Goal: Task Accomplishment & Management: Complete application form

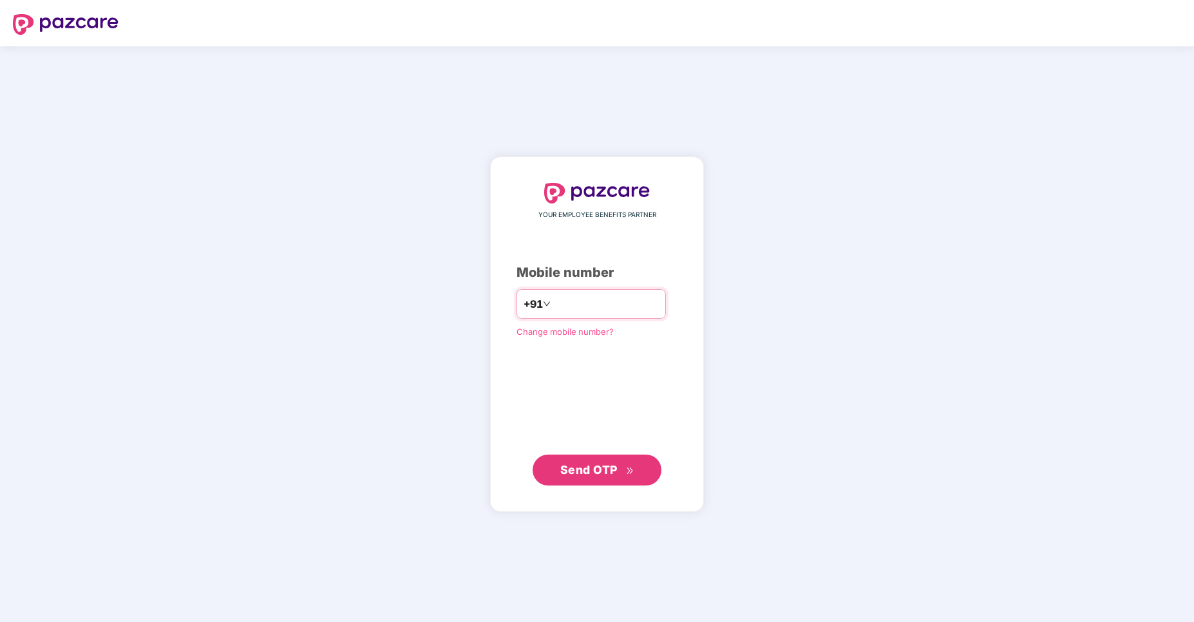
click at [601, 298] on input "number" at bounding box center [606, 304] width 106 height 21
type input "**********"
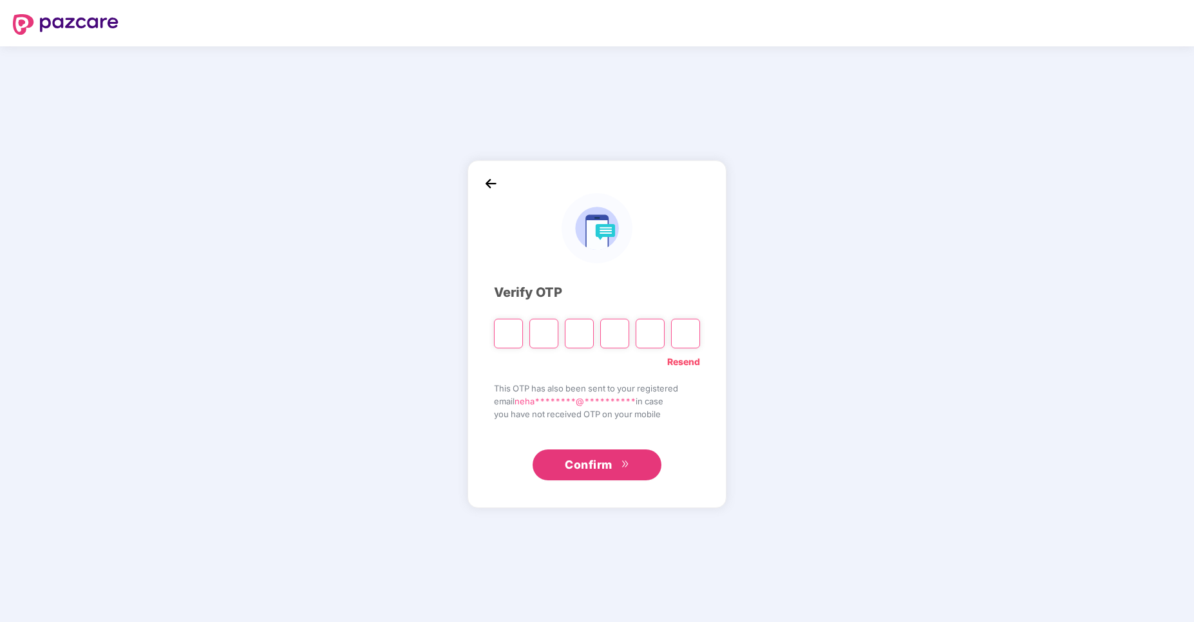
type input "*"
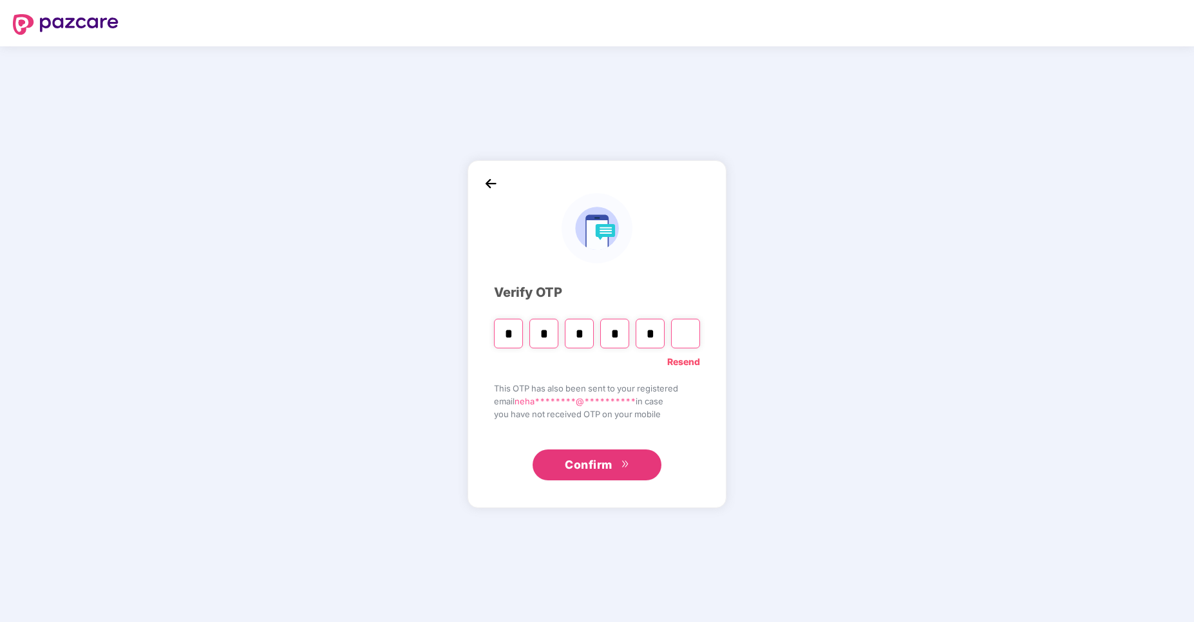
type input "*"
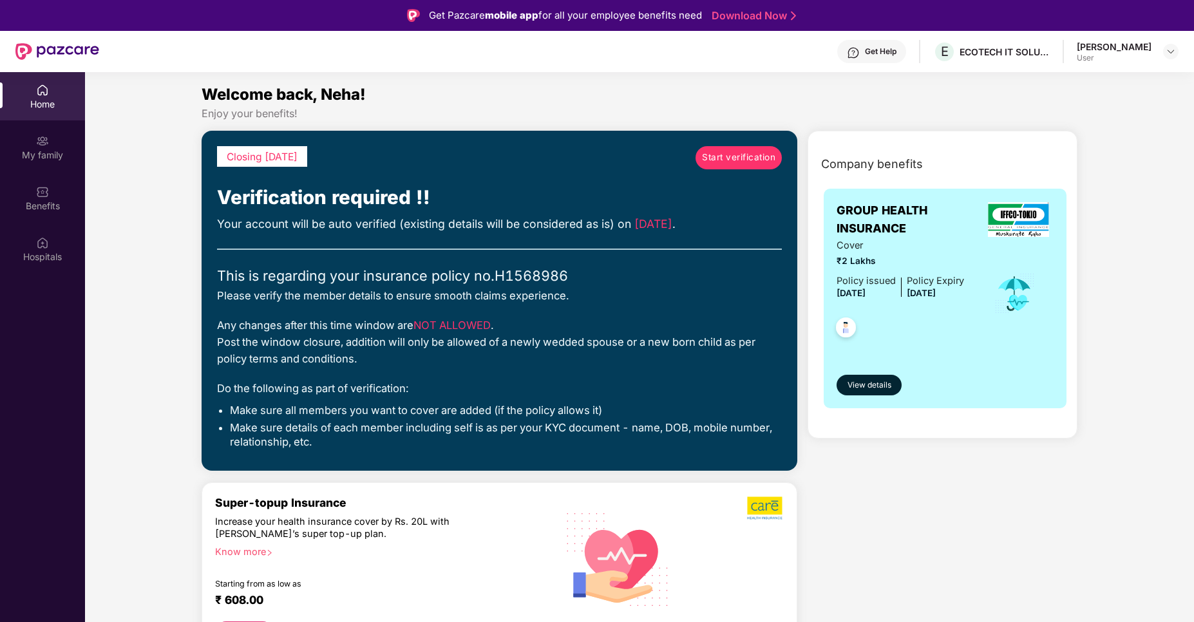
click at [738, 157] on span "Start verification" at bounding box center [738, 158] width 73 height 14
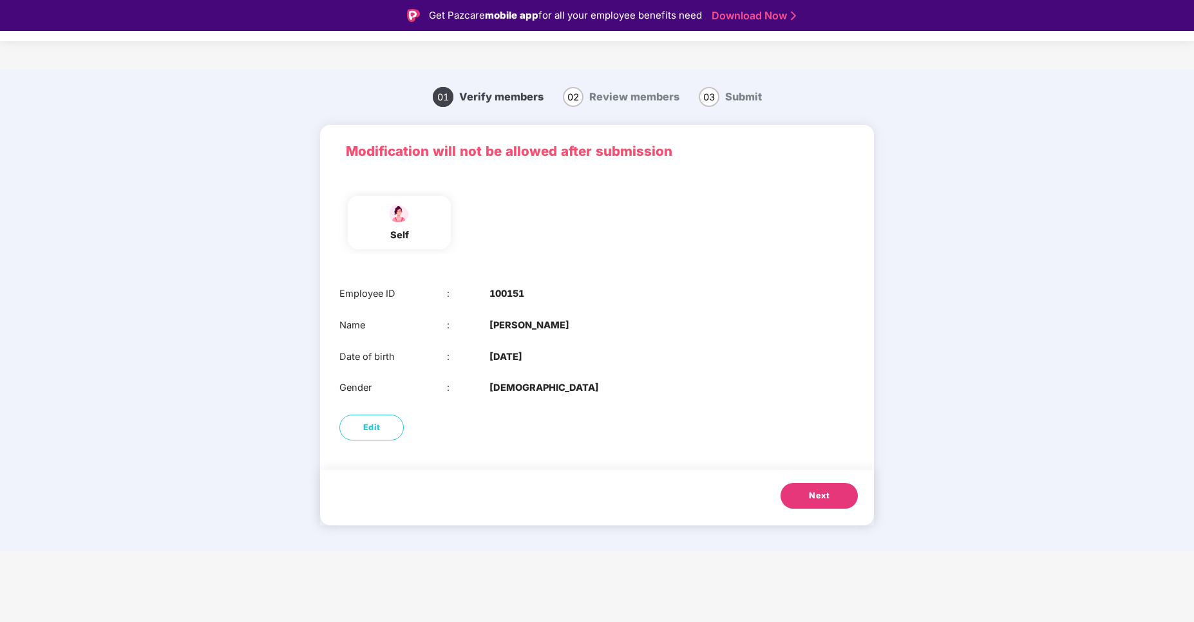
click at [813, 501] on span "Next" at bounding box center [819, 496] width 21 height 13
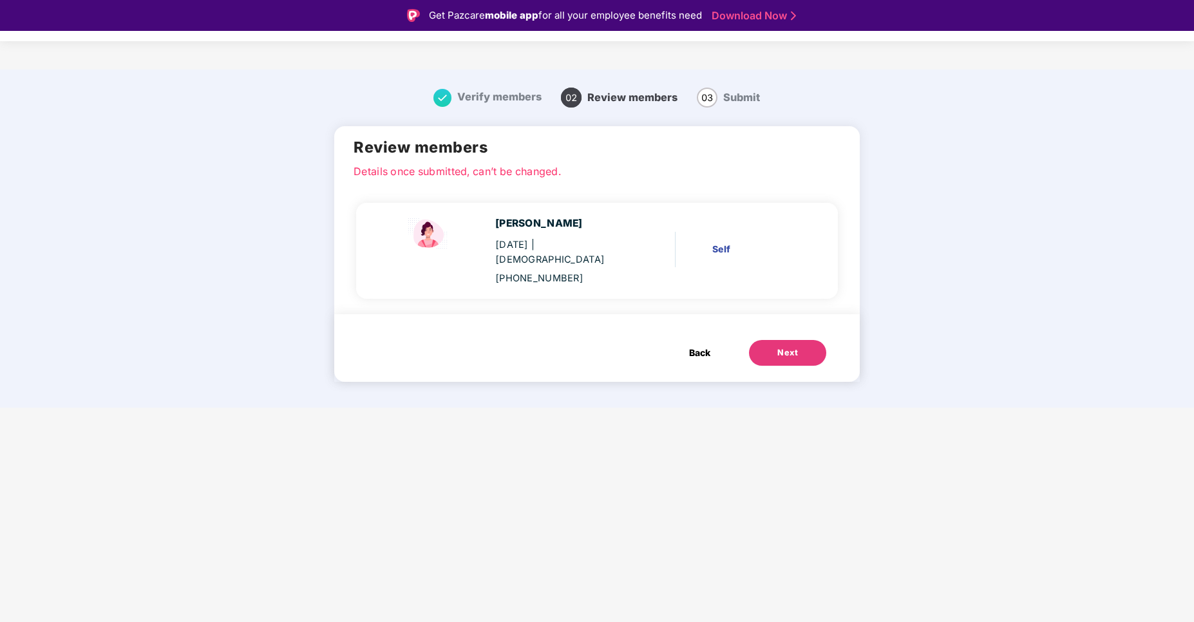
scroll to position [31, 0]
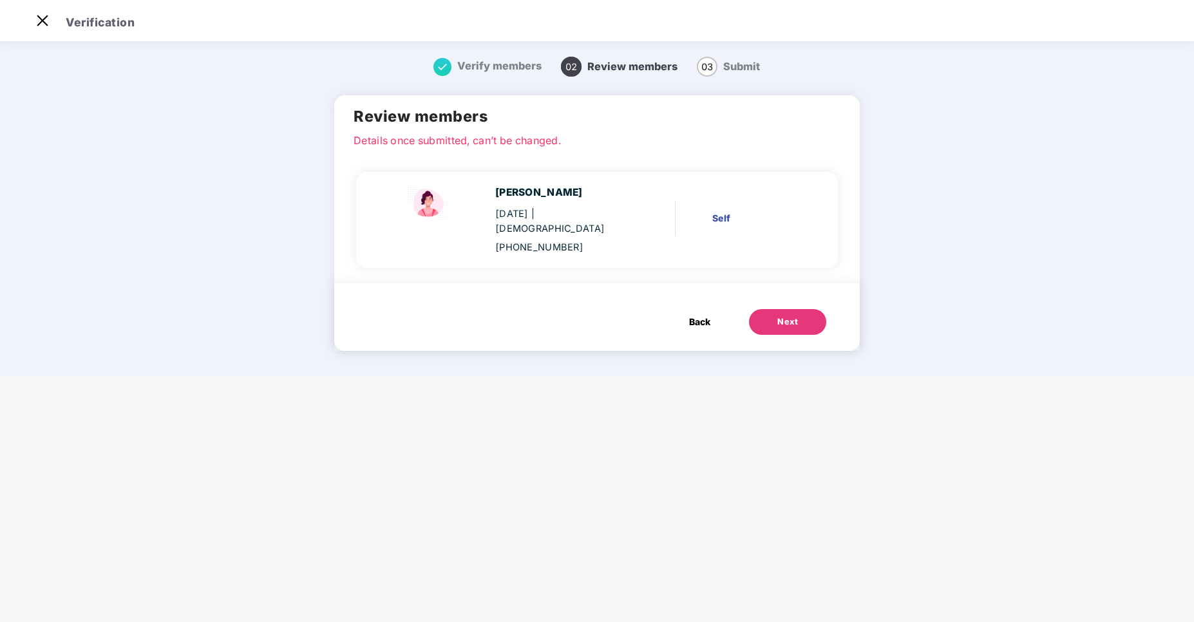
click at [484, 64] on span "Verify members" at bounding box center [499, 65] width 84 height 13
click at [695, 315] on span "Back" at bounding box center [699, 322] width 21 height 14
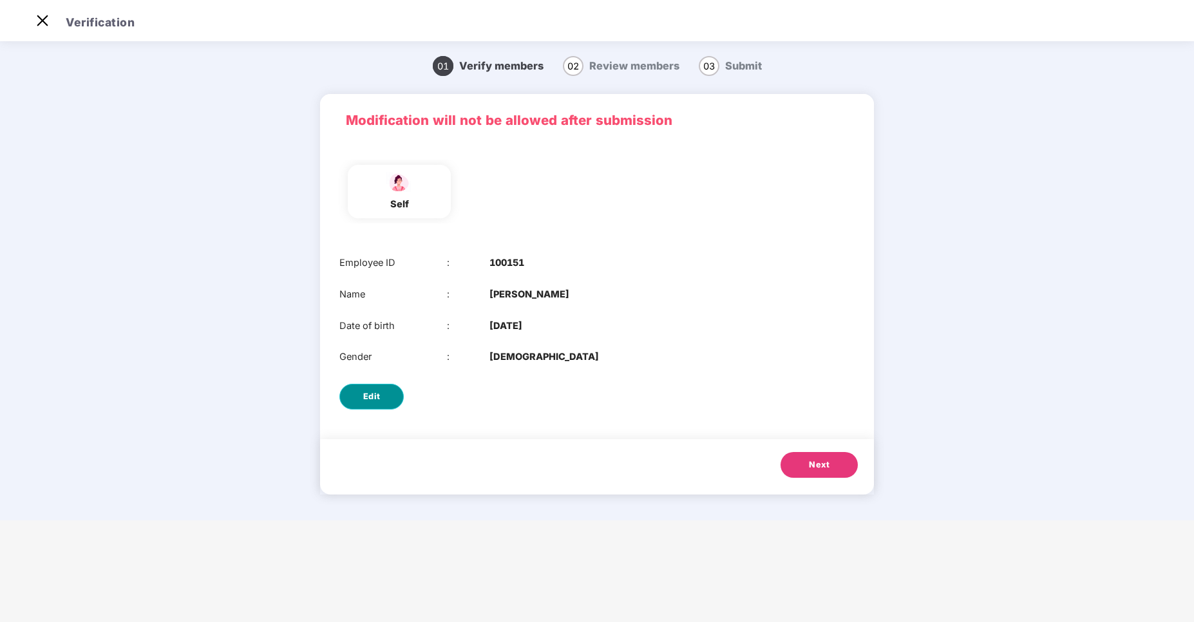
click at [382, 396] on button "Edit" at bounding box center [372, 397] width 64 height 26
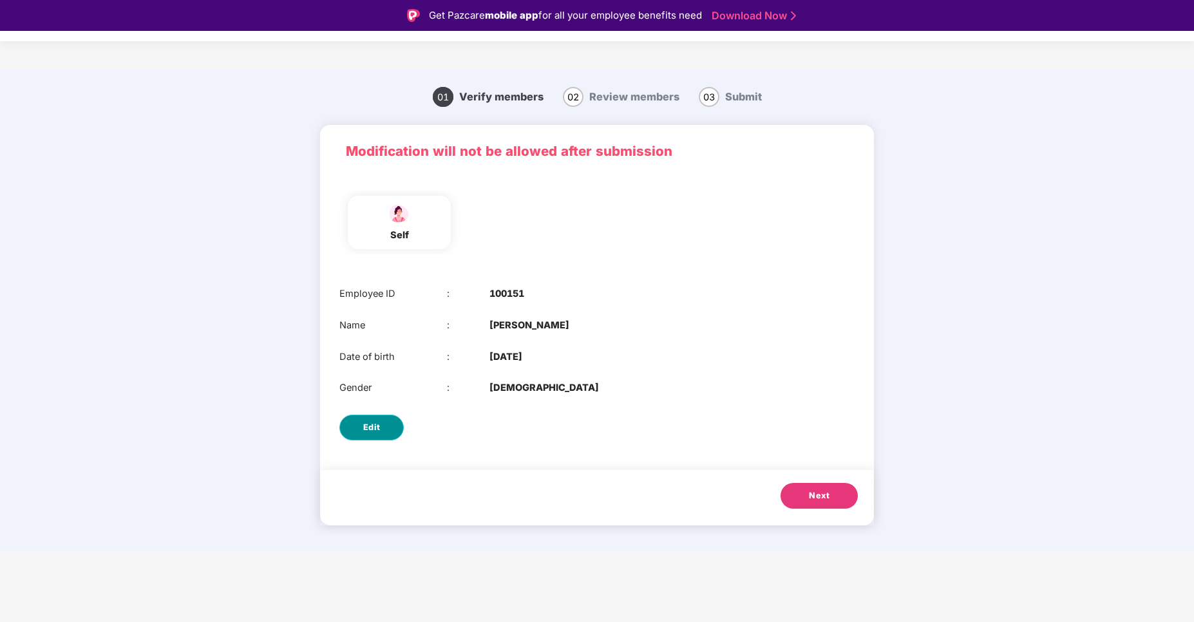
select select "******"
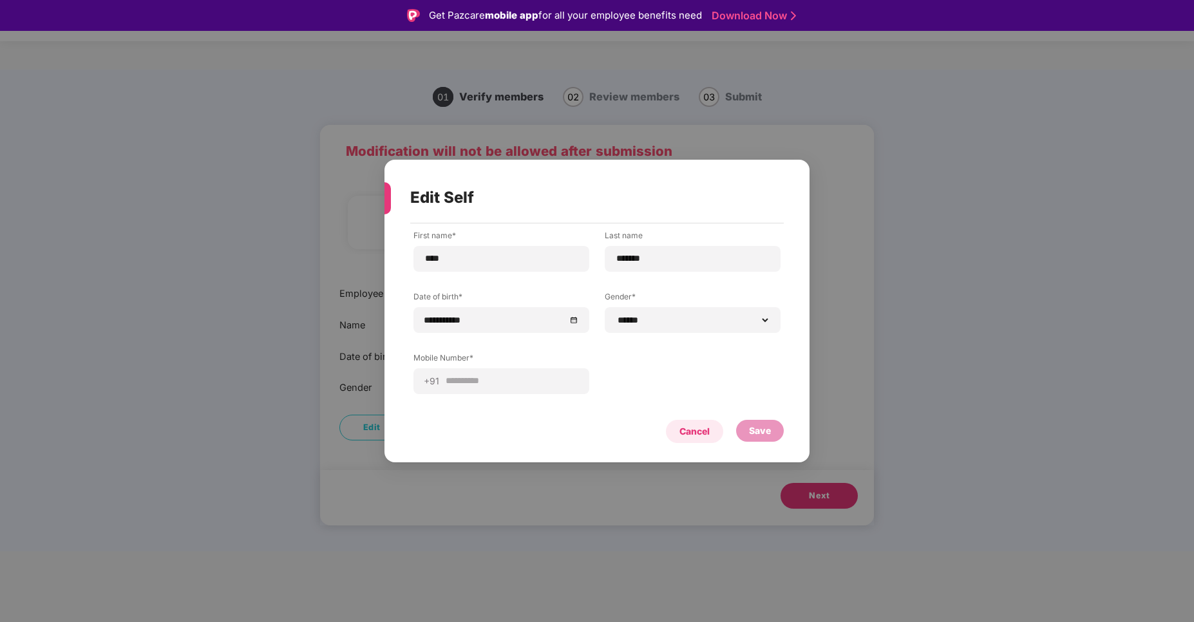
click at [700, 427] on div "Cancel" at bounding box center [695, 432] width 30 height 14
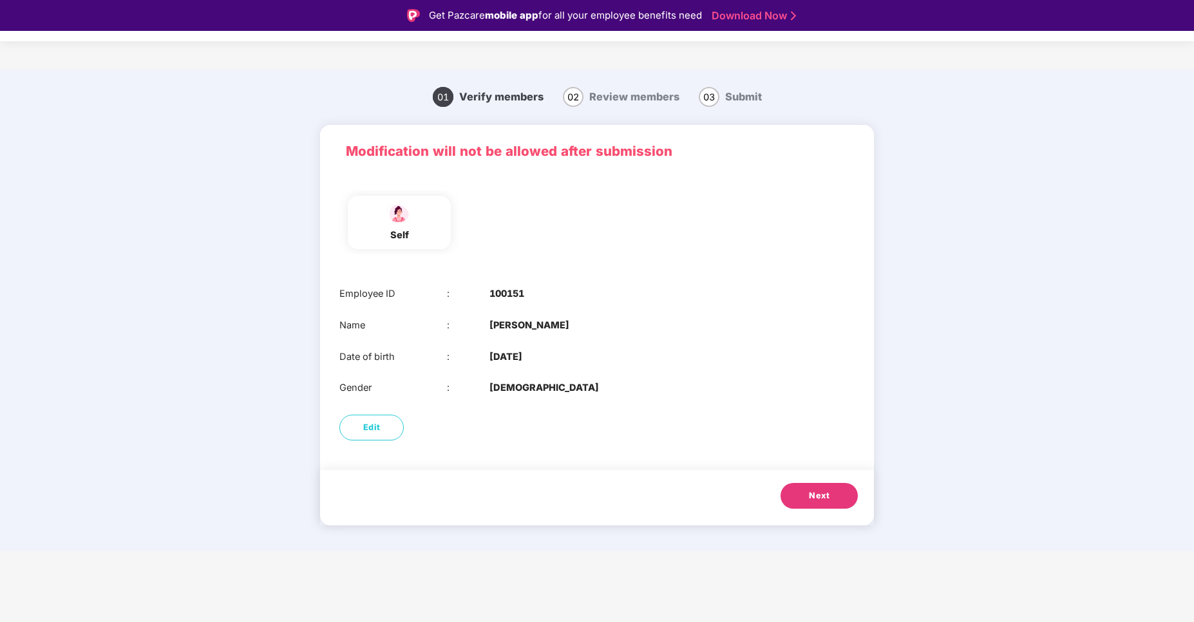
click at [638, 99] on span "Review members" at bounding box center [635, 96] width 90 height 13
click at [817, 501] on span "Next" at bounding box center [819, 496] width 21 height 13
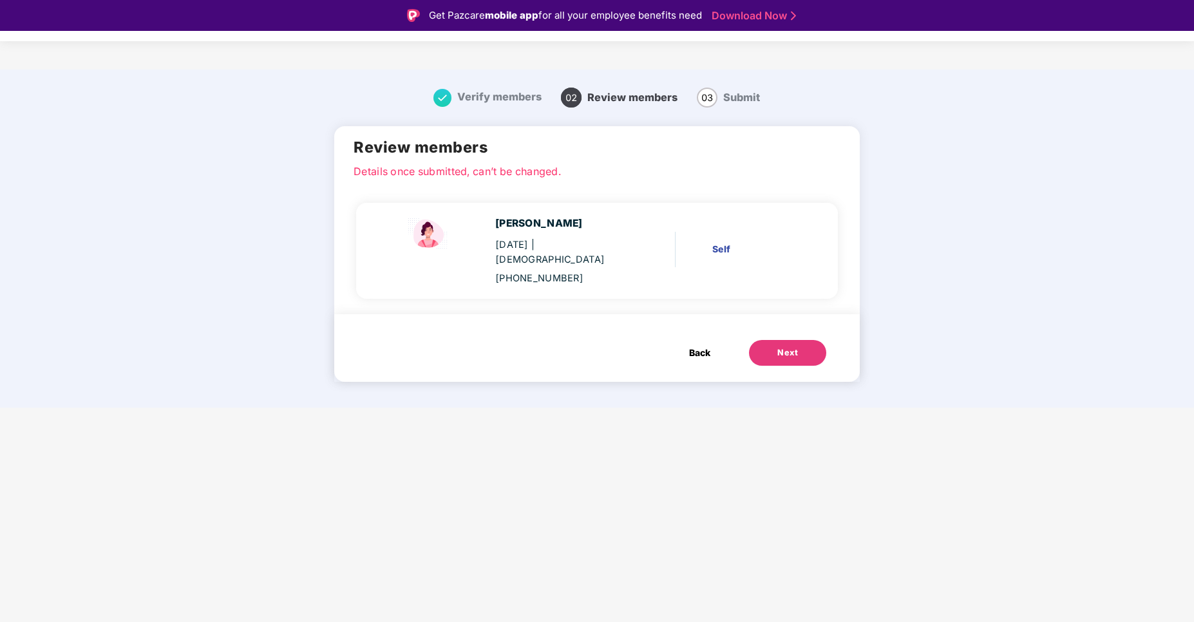
scroll to position [31, 0]
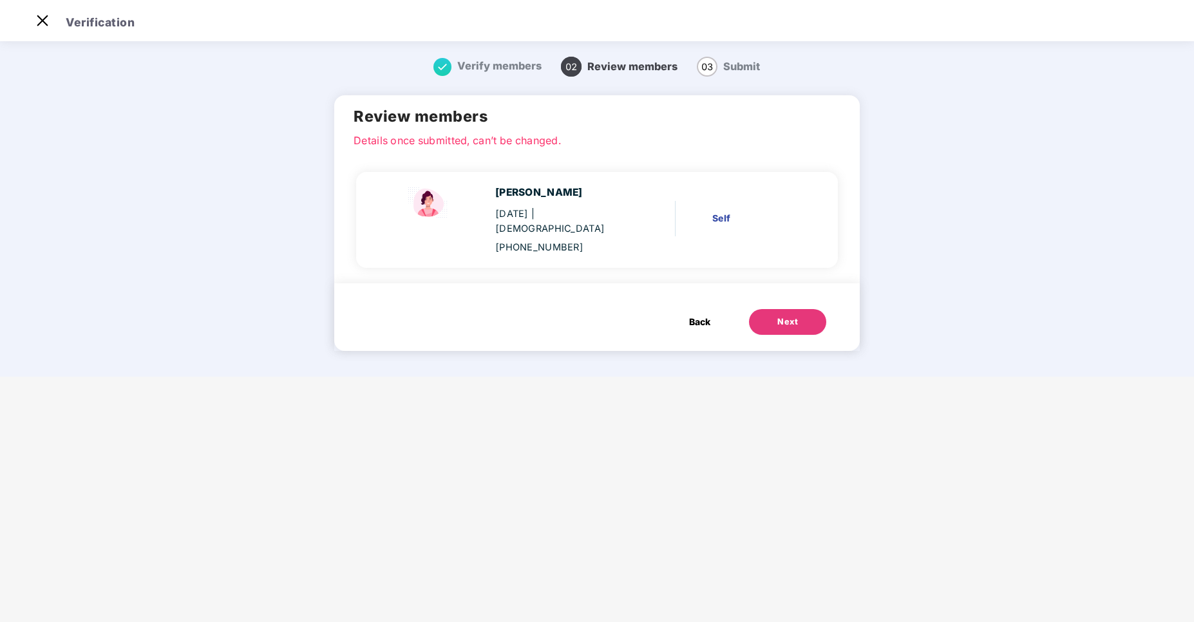
click at [768, 309] on button "Next" at bounding box center [787, 322] width 77 height 26
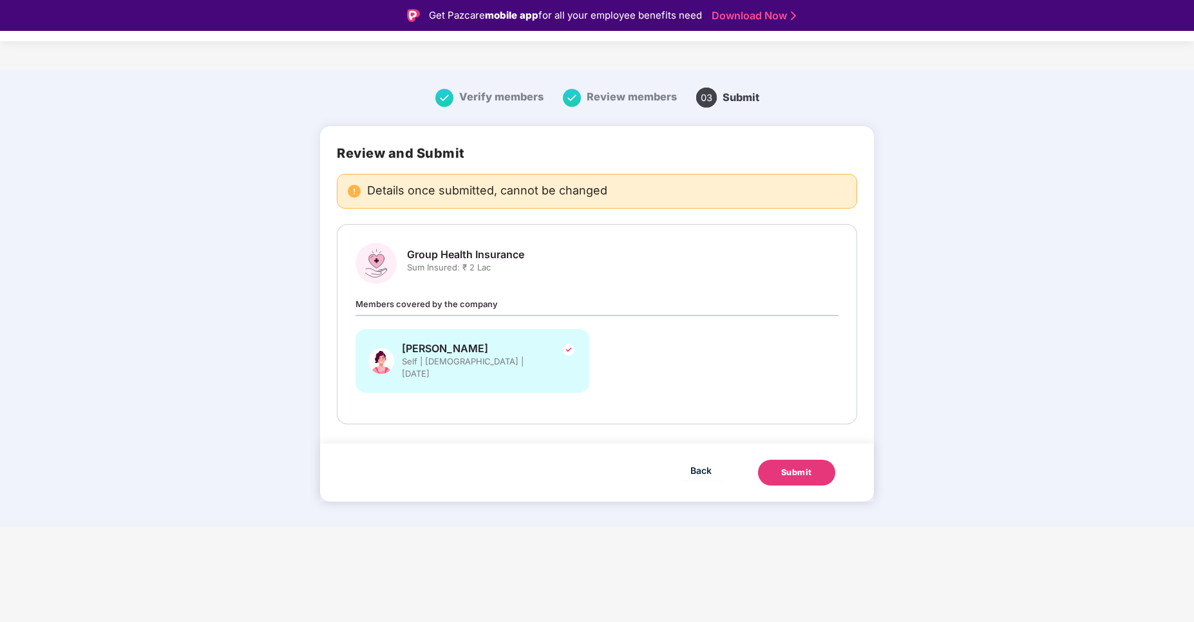
click at [465, 259] on span "Group Health Insurance" at bounding box center [465, 255] width 117 height 14
click at [792, 466] on div "Submit" at bounding box center [797, 472] width 31 height 13
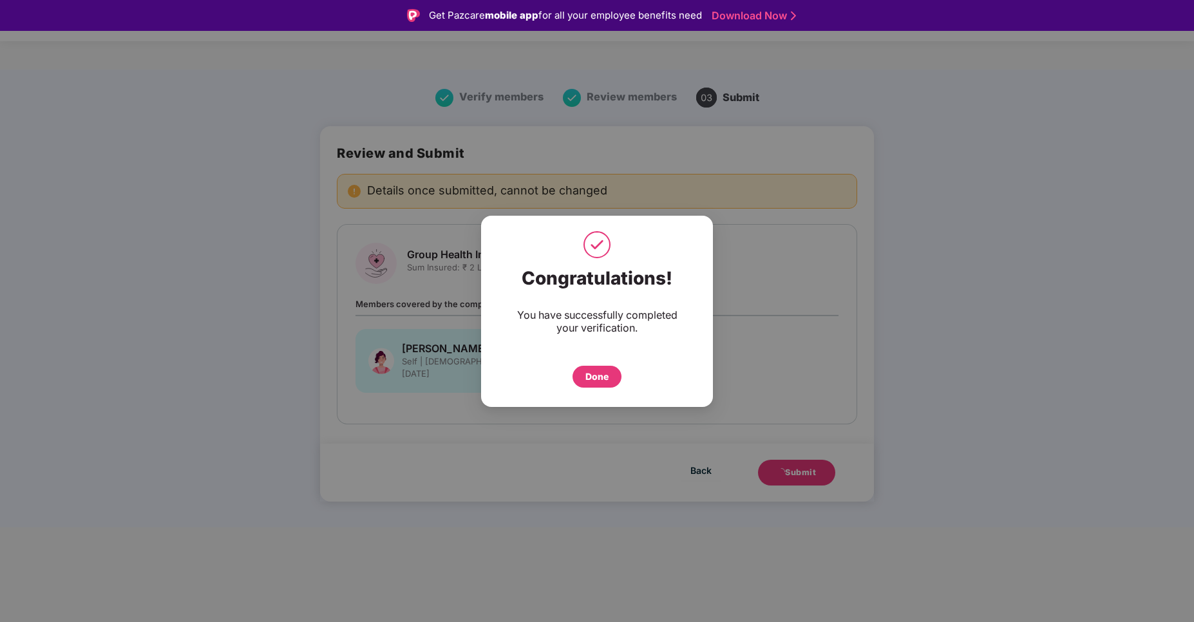
click at [613, 377] on div "Done" at bounding box center [597, 377] width 49 height 22
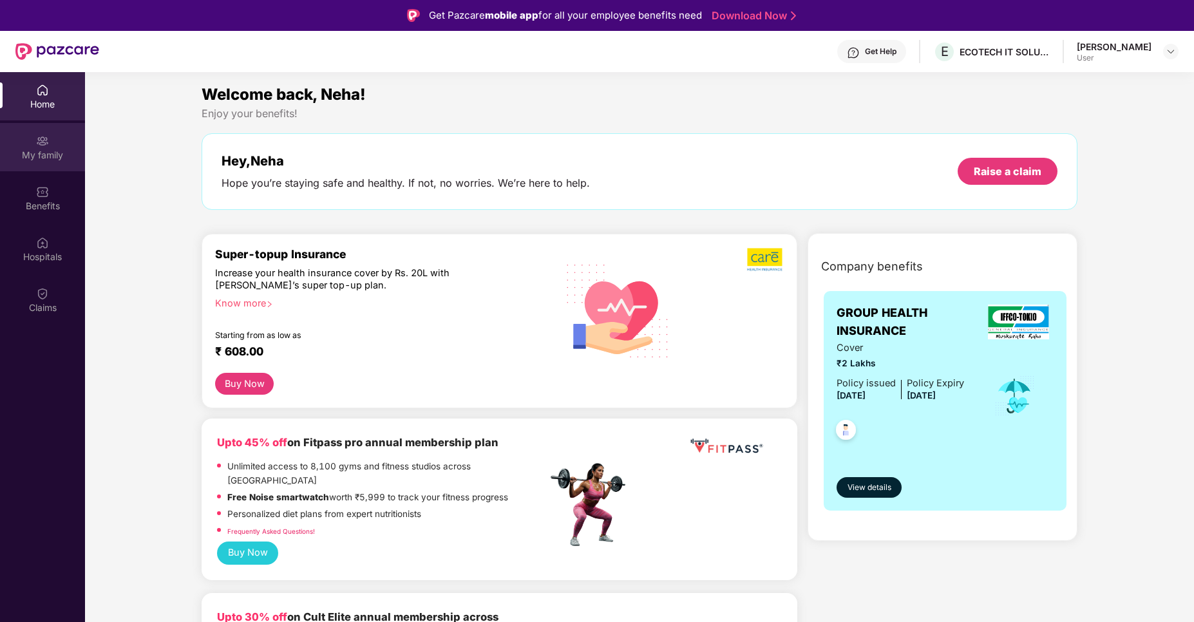
click at [53, 150] on div "My family" at bounding box center [42, 155] width 85 height 13
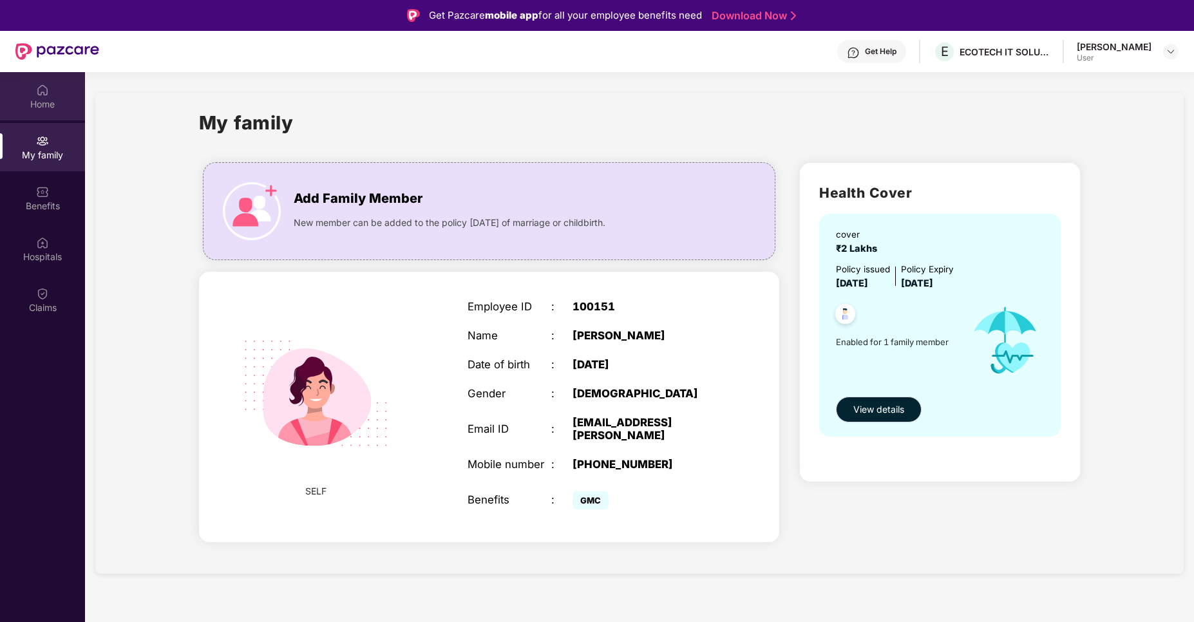
click at [40, 91] on img at bounding box center [42, 90] width 13 height 13
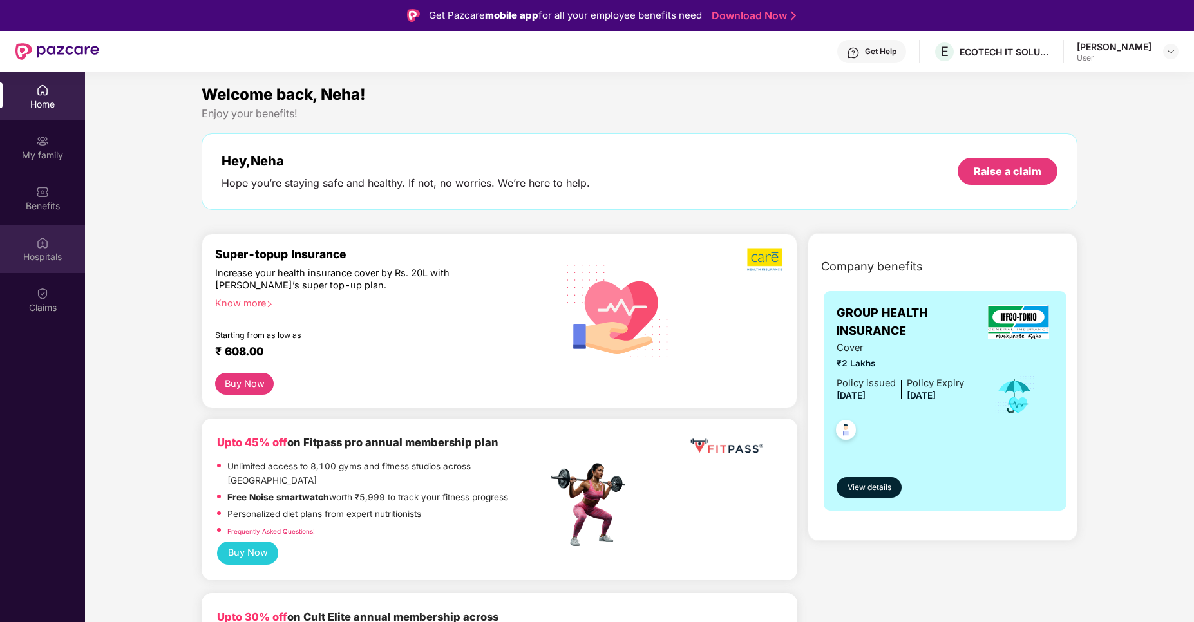
click at [45, 244] on img at bounding box center [42, 242] width 13 height 13
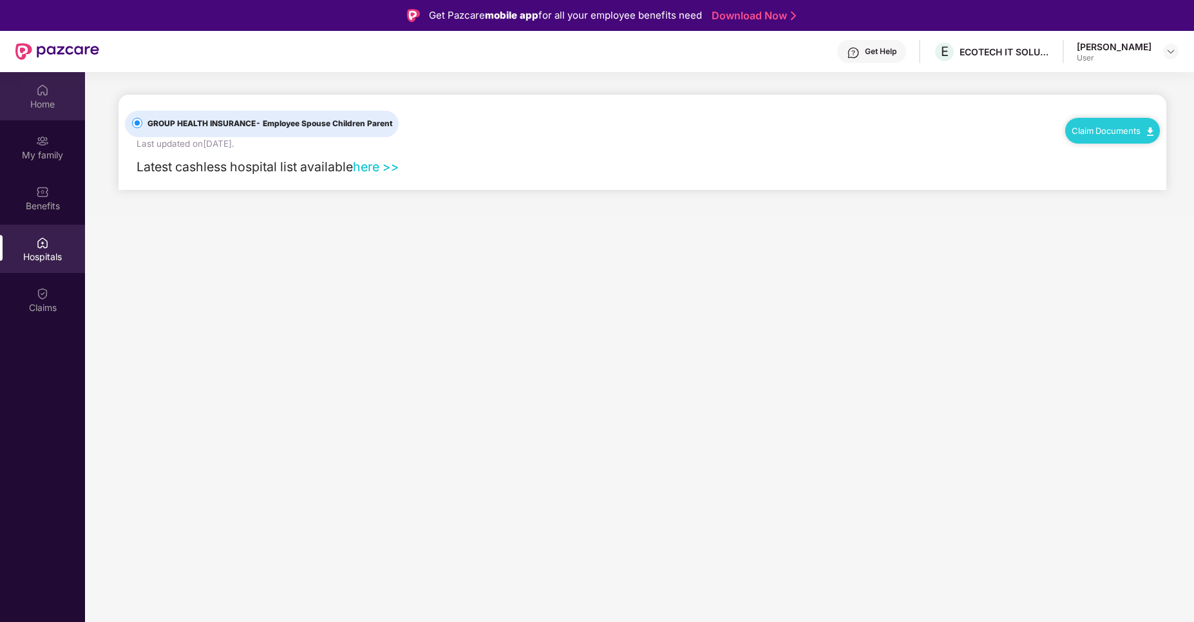
click at [48, 100] on div "Home" at bounding box center [42, 104] width 85 height 13
